Goal: Information Seeking & Learning: Understand process/instructions

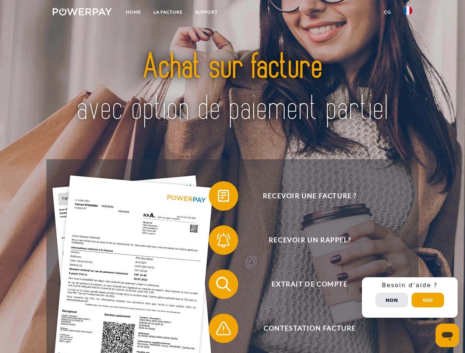
click at [82, 13] on img at bounding box center [82, 11] width 59 height 7
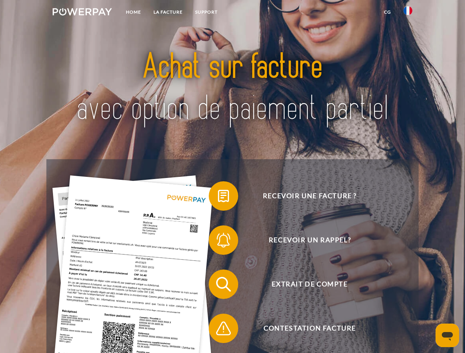
click at [408, 13] on img at bounding box center [408, 10] width 9 height 9
click at [387, 12] on link "CG" at bounding box center [388, 12] width 20 height 13
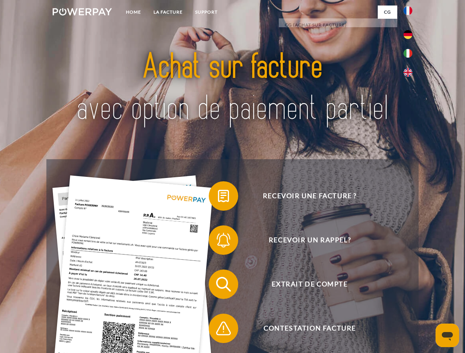
click at [218, 198] on span at bounding box center [212, 196] width 37 height 37
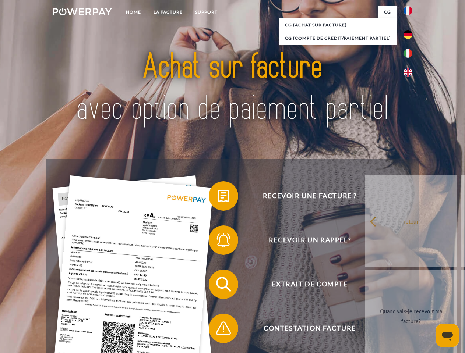
click at [218, 242] on span at bounding box center [212, 240] width 37 height 37
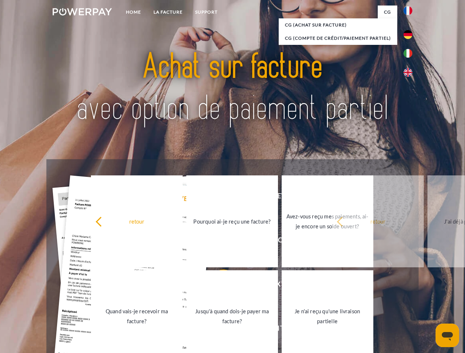
click at [218, 286] on link "Jusqu'à quand dois-je payer ma facture?" at bounding box center [232, 317] width 92 height 92
click at [218, 330] on span at bounding box center [212, 328] width 37 height 37
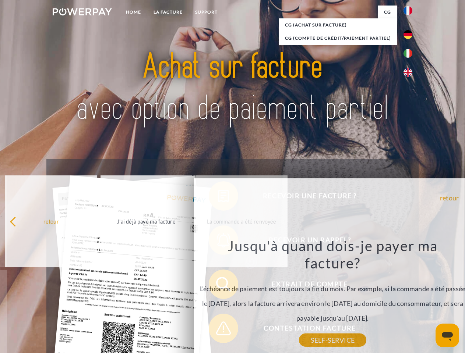
click at [410, 298] on div "Recevoir une facture ? Recevoir un rappel? Extrait de compte retour" at bounding box center [232, 306] width 372 height 295
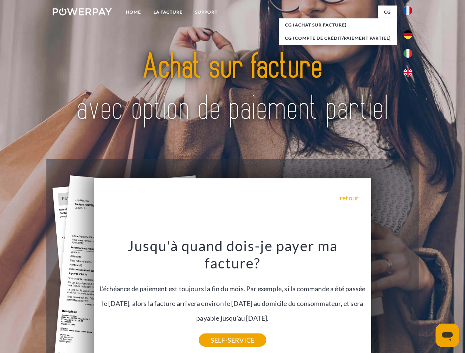
click at [392, 299] on span "Extrait de compte" at bounding box center [309, 284] width 180 height 29
click at [428, 300] on header "Home LA FACTURE Support" at bounding box center [232, 254] width 465 height 508
